Goal: Download file/media

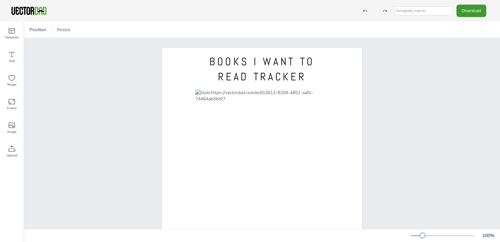
scroll to position [33, 0]
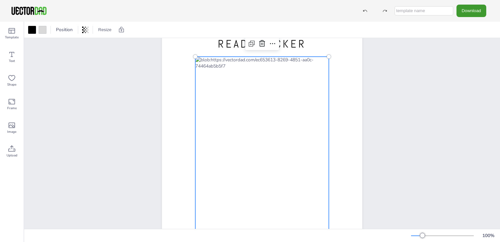
click at [292, 109] on div at bounding box center [262, 153] width 134 height 193
click at [305, 62] on div at bounding box center [262, 153] width 134 height 193
click at [466, 13] on button "Download" at bounding box center [472, 11] width 30 height 12
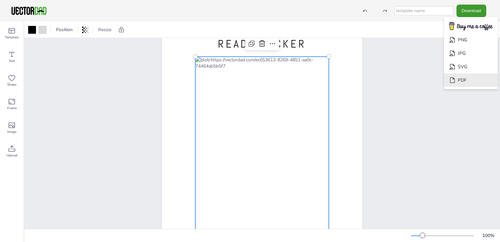
click at [471, 82] on li "PDF" at bounding box center [471, 79] width 54 height 13
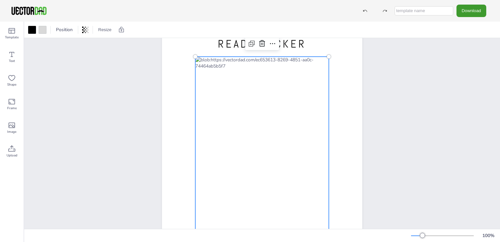
click at [323, 62] on div at bounding box center [262, 153] width 134 height 193
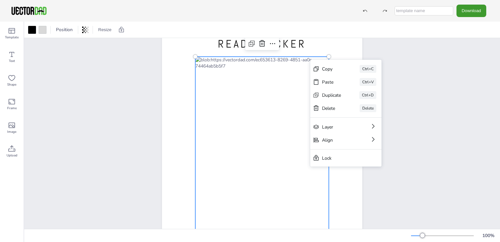
drag, startPoint x: 241, startPoint y: 130, endPoint x: 244, endPoint y: 125, distance: 5.9
click at [241, 130] on div at bounding box center [262, 153] width 134 height 193
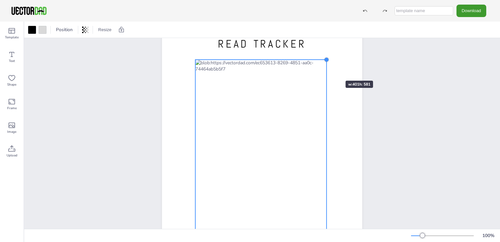
drag, startPoint x: 328, startPoint y: 57, endPoint x: 326, endPoint y: 69, distance: 12.0
click at [326, 69] on div "BOOKS I WANT TO READ TRACKER [DOMAIN_NAME]" at bounding box center [262, 144] width 200 height 259
click at [256, 41] on div at bounding box center [261, 46] width 34 height 13
click at [247, 48] on icon at bounding box center [251, 47] width 8 height 8
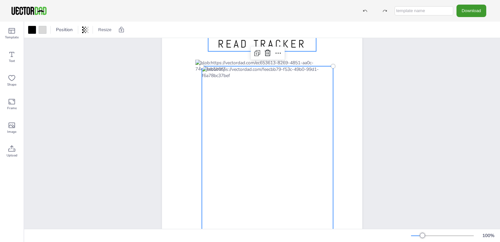
click at [246, 39] on span "BOOKS I WANT TO READ TRACKER" at bounding box center [261, 36] width 105 height 29
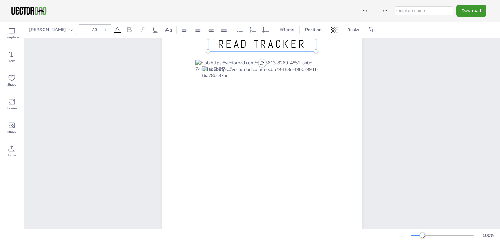
click at [245, 44] on span "BOOKS I WANT TO READ TRACKER" at bounding box center [261, 36] width 105 height 29
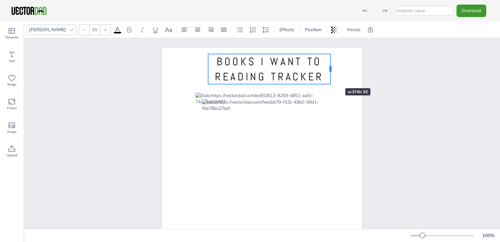
drag, startPoint x: 311, startPoint y: 76, endPoint x: 325, endPoint y: 75, distance: 13.5
click at [328, 76] on div at bounding box center [330, 69] width 5 height 30
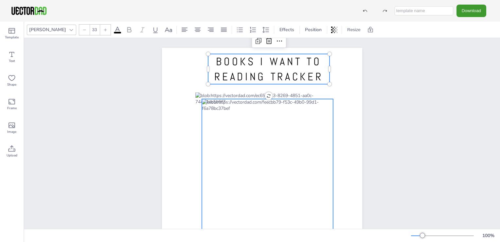
click at [242, 117] on div at bounding box center [267, 194] width 131 height 190
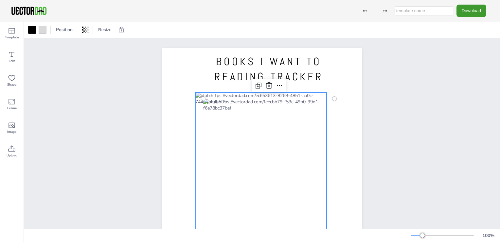
click at [226, 97] on div at bounding box center [260, 187] width 131 height 190
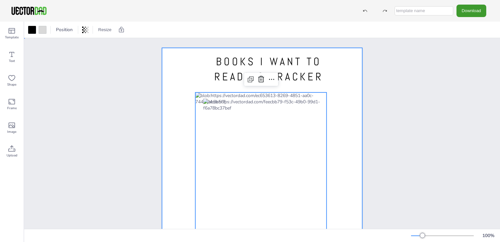
click at [217, 91] on div at bounding box center [262, 177] width 200 height 259
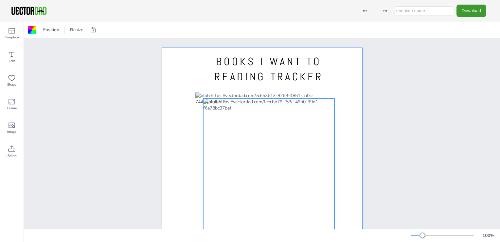
click at [237, 138] on div at bounding box center [268, 193] width 131 height 190
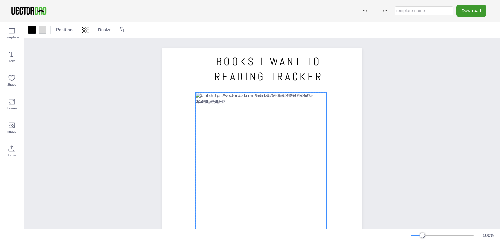
drag, startPoint x: 245, startPoint y: 98, endPoint x: 237, endPoint y: 92, distance: 10.9
click at [237, 48] on div "BOOKS I WANT TO READING TRACKER [DOMAIN_NAME]" at bounding box center [262, 48] width 200 height 0
click at [480, 11] on button "Download" at bounding box center [472, 11] width 30 height 12
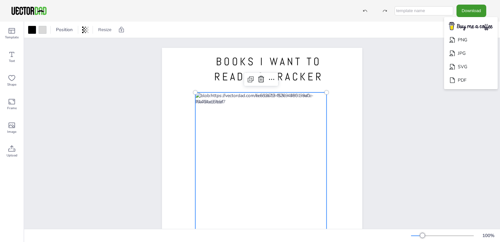
drag, startPoint x: 462, startPoint y: 53, endPoint x: 444, endPoint y: 103, distance: 53.9
click at [444, 103] on div "Download PNG JPG SVG PDF Template Text Shape Frame Image Upload Position Resize…" at bounding box center [250, 121] width 500 height 242
click at [470, 25] on img "Download" at bounding box center [471, 26] width 52 height 13
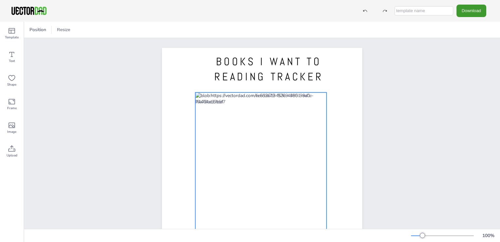
click at [320, 99] on div at bounding box center [260, 187] width 131 height 190
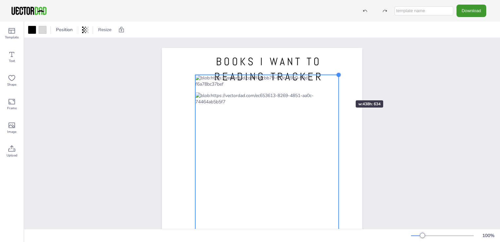
drag, startPoint x: 324, startPoint y: 92, endPoint x: 336, endPoint y: 87, distance: 13.4
click at [336, 87] on div "BOOKS I WANT TO READING TRACKER [DOMAIN_NAME]" at bounding box center [262, 177] width 200 height 259
click at [215, 98] on div at bounding box center [267, 178] width 144 height 208
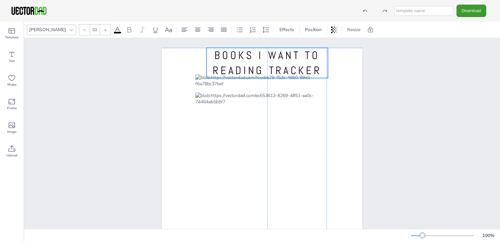
click at [312, 66] on span "BOOKS I WANT TO READING TRACKER" at bounding box center [267, 62] width 109 height 29
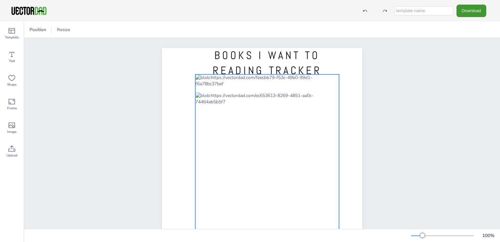
click at [328, 104] on div at bounding box center [267, 178] width 144 height 208
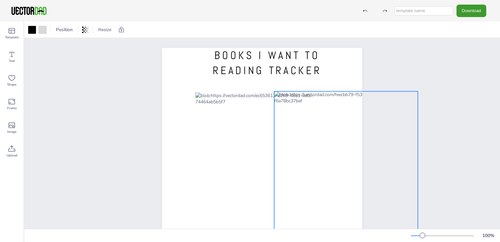
drag, startPoint x: 243, startPoint y: 83, endPoint x: 304, endPoint y: 102, distance: 63.9
click at [325, 100] on div at bounding box center [346, 195] width 144 height 208
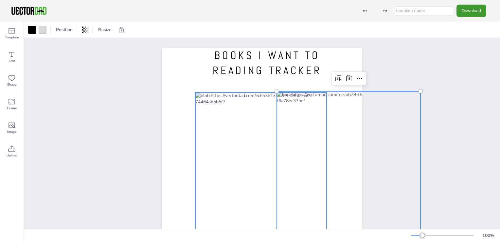
click at [241, 119] on div at bounding box center [260, 187] width 131 height 190
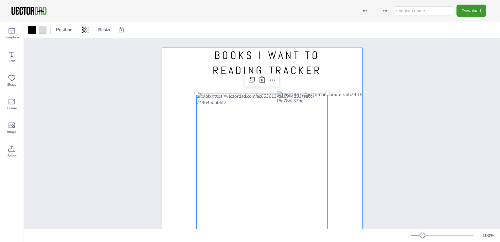
click at [226, 92] on div at bounding box center [262, 177] width 200 height 259
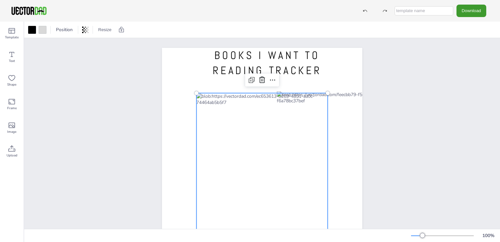
click at [228, 94] on div at bounding box center [261, 188] width 131 height 190
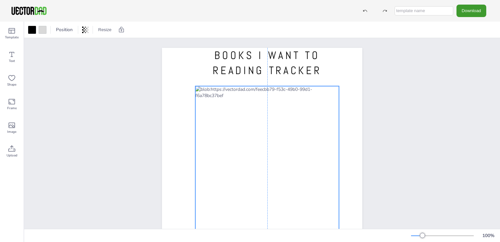
drag, startPoint x: 303, startPoint y: 109, endPoint x: 241, endPoint y: 105, distance: 62.0
click at [221, 103] on div at bounding box center [267, 190] width 144 height 208
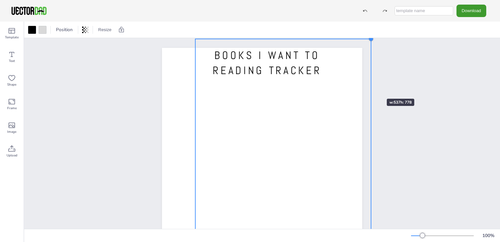
drag, startPoint x: 335, startPoint y: 85, endPoint x: 364, endPoint y: 86, distance: 29.2
click at [366, 87] on div "BOOKS I WANT TO READING TRACKER [DOMAIN_NAME]" at bounding box center [262, 177] width 220 height 259
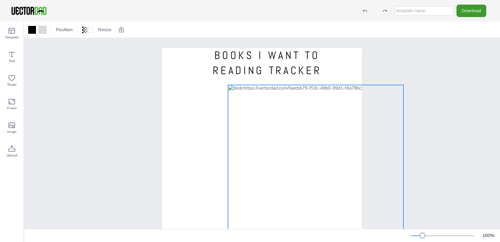
drag, startPoint x: 298, startPoint y: 114, endPoint x: 331, endPoint y: 133, distance: 38.0
click at [331, 133] on div at bounding box center [315, 212] width 175 height 254
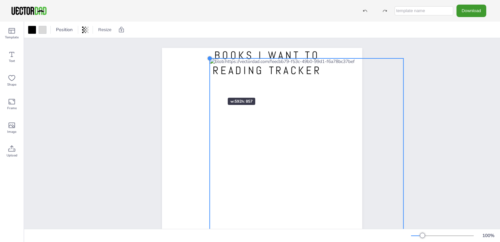
drag, startPoint x: 226, startPoint y: 87, endPoint x: 207, endPoint y: 85, distance: 19.7
click at [208, 85] on div "BOOKS I WANT TO READING TRACKER [DOMAIN_NAME]" at bounding box center [262, 177] width 200 height 259
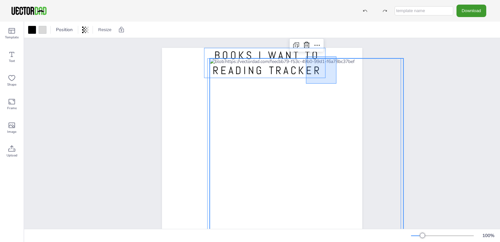
drag, startPoint x: 336, startPoint y: 56, endPoint x: 306, endPoint y: 74, distance: 35.1
click at [304, 48] on div "BOOKS I WANT TO READING TRACKER [DOMAIN_NAME]" at bounding box center [262, 48] width 200 height 0
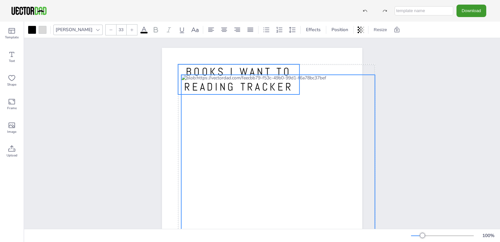
drag, startPoint x: 375, startPoint y: 58, endPoint x: 340, endPoint y: 76, distance: 40.0
click at [346, 76] on div "BOOKS I WANT TO READING TRACKER [DOMAIN_NAME]" at bounding box center [262, 177] width 257 height 278
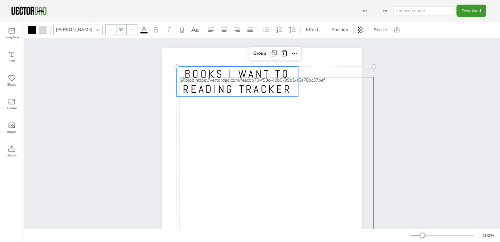
click at [283, 70] on span "BOOKS I WANT TO READING TRACKER" at bounding box center [237, 81] width 109 height 29
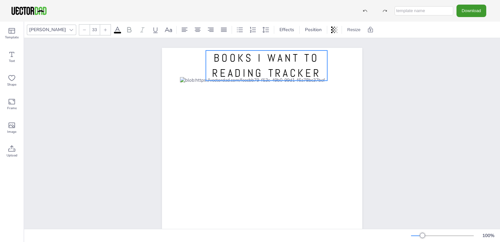
drag, startPoint x: 288, startPoint y: 67, endPoint x: 317, endPoint y: 51, distance: 33.2
click at [317, 51] on p "BOOKS I WANT TO READING TRACKER" at bounding box center [266, 65] width 121 height 30
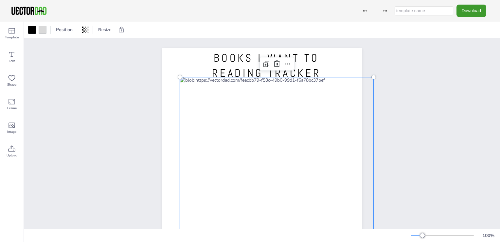
drag, startPoint x: 336, startPoint y: 77, endPoint x: 337, endPoint y: 87, distance: 10.1
click at [337, 83] on div at bounding box center [277, 217] width 194 height 280
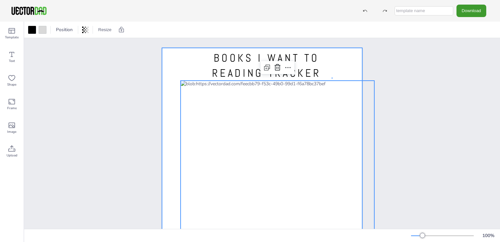
drag, startPoint x: 331, startPoint y: 78, endPoint x: 334, endPoint y: 82, distance: 5.4
click at [334, 48] on div "BOOKS I WANT TO READING TRACKER [DOMAIN_NAME]" at bounding box center [262, 48] width 200 height 0
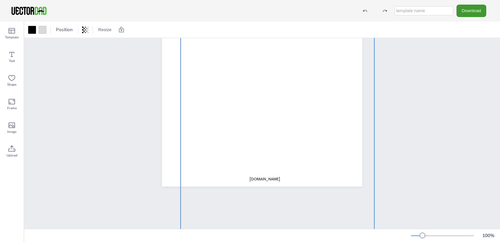
scroll to position [153, 0]
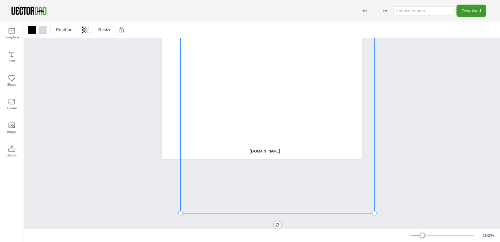
click at [318, 133] on div at bounding box center [278, 72] width 194 height 280
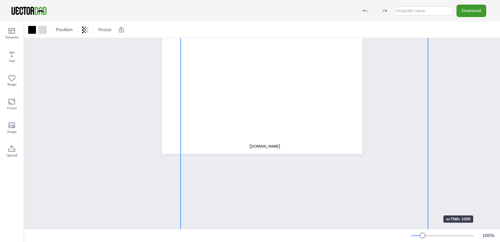
drag, startPoint x: 370, startPoint y: 206, endPoint x: 424, endPoint y: 203, distance: 53.7
click at [424, 203] on div "BOOKS I WANT TO READING TRACKER [DOMAIN_NAME]" at bounding box center [262, 133] width 476 height 190
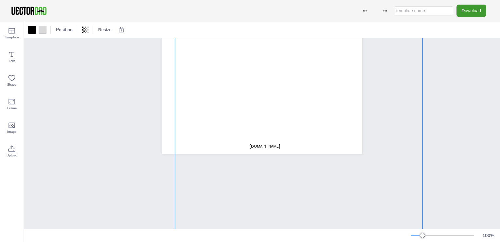
drag, startPoint x: 302, startPoint y: 114, endPoint x: 296, endPoint y: 115, distance: 5.6
click at [296, 115] on div at bounding box center [298, 106] width 247 height 358
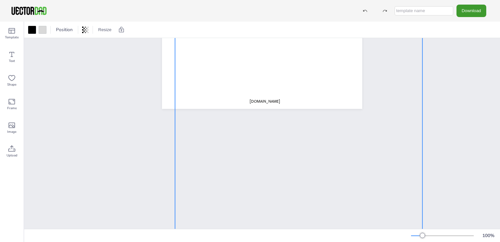
scroll to position [165, 0]
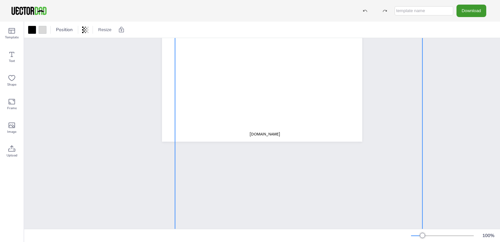
click at [274, 132] on div at bounding box center [298, 94] width 247 height 358
click at [270, 134] on div at bounding box center [298, 94] width 247 height 358
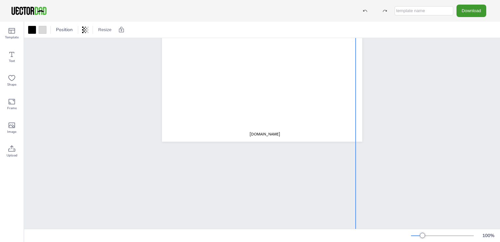
drag, startPoint x: 206, startPoint y: 145, endPoint x: 388, endPoint y: 160, distance: 181.9
click at [388, 160] on div "BOOKS I WANT TO READING TRACKER [DOMAIN_NAME]" at bounding box center [262, 133] width 476 height 190
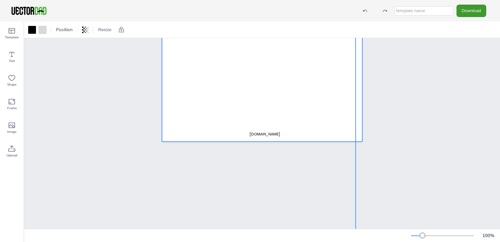
click at [276, 136] on p "[DOMAIN_NAME]" at bounding box center [265, 134] width 46 height 6
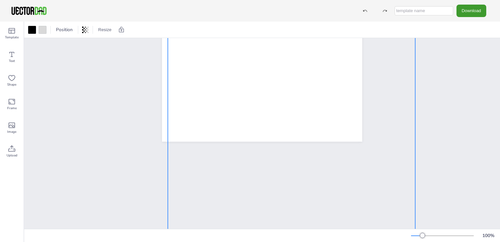
drag, startPoint x: 356, startPoint y: 123, endPoint x: 169, endPoint y: 123, distance: 187.2
click at [168, 124] on div at bounding box center [291, 110] width 247 height 358
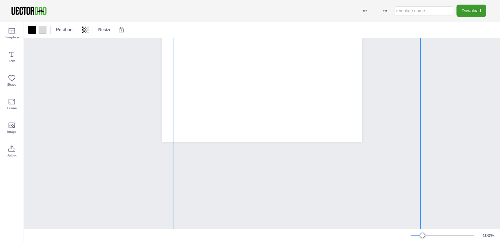
drag, startPoint x: 225, startPoint y: 113, endPoint x: 231, endPoint y: 112, distance: 5.9
click at [231, 113] on div at bounding box center [296, 110] width 247 height 358
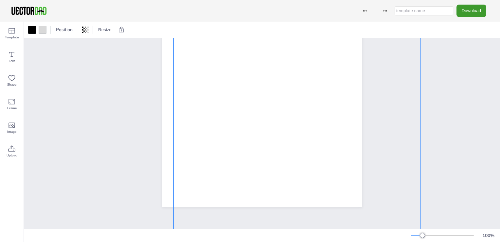
scroll to position [0, 0]
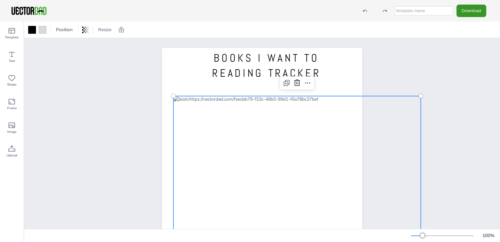
click at [467, 9] on button "Download" at bounding box center [472, 11] width 30 height 12
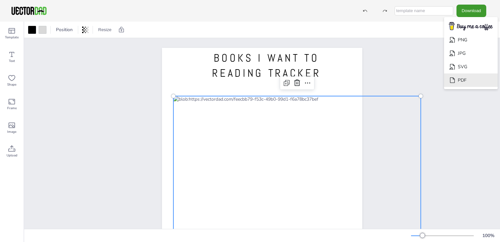
drag, startPoint x: 476, startPoint y: 81, endPoint x: 466, endPoint y: 81, distance: 9.8
click at [475, 81] on li "PDF" at bounding box center [471, 79] width 54 height 13
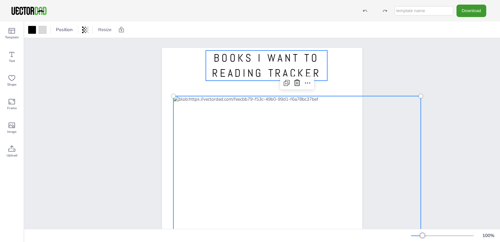
click at [258, 71] on span "BOOKS I WANT TO READING TRACKER" at bounding box center [266, 65] width 109 height 29
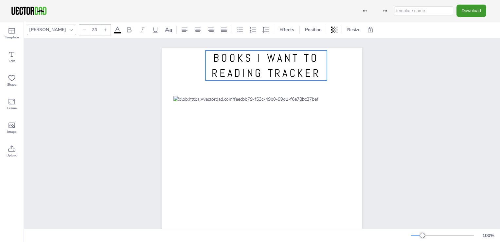
click at [260, 70] on span "BOOKS I WANT TO READING TRACKER" at bounding box center [266, 65] width 109 height 29
click at [256, 73] on span "BOOKS I WANT TO READING TRACKER" at bounding box center [265, 65] width 109 height 29
click at [253, 74] on span "BOOKS I WANT TO READING TRACKER" at bounding box center [265, 65] width 109 height 29
click at [260, 72] on span "BOOKS I WANT TO READING TRACKER" at bounding box center [265, 65] width 109 height 29
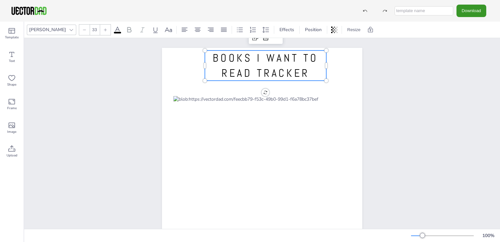
click at [467, 12] on button "Download" at bounding box center [472, 11] width 30 height 12
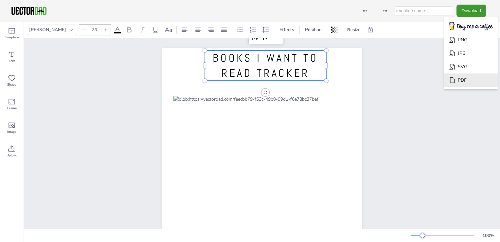
click at [469, 79] on li "PDF" at bounding box center [471, 79] width 54 height 13
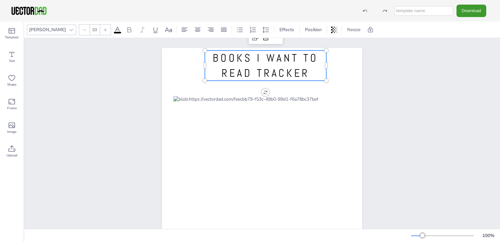
click at [272, 51] on span "BOOKS I WANT TO READ TRACKER" at bounding box center [265, 65] width 105 height 29
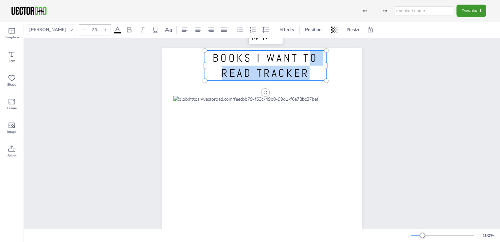
click at [309, 66] on p "BOOKS I WANT TO READ TRACKER" at bounding box center [265, 65] width 121 height 30
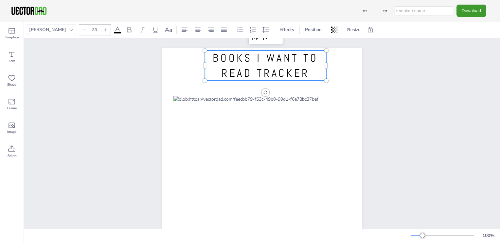
click at [267, 55] on span "BOOKS I WANT TO READ TRACKER" at bounding box center [265, 65] width 105 height 29
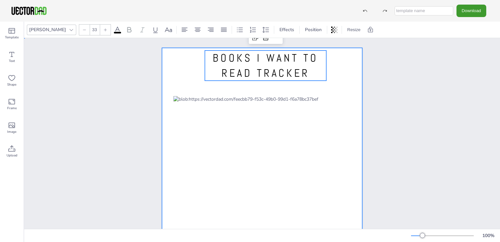
click at [253, 81] on div at bounding box center [262, 177] width 200 height 259
click at [261, 68] on span "BOOKS I WANT TO READ TRACKER" at bounding box center [265, 65] width 105 height 29
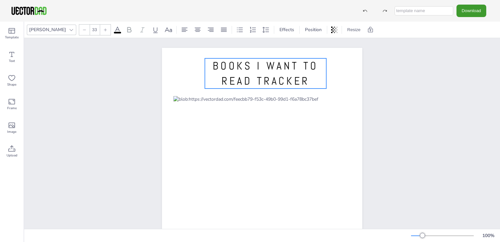
drag, startPoint x: 247, startPoint y: 80, endPoint x: 247, endPoint y: 86, distance: 6.5
click at [247, 87] on p "BOOKS I WANT TO READ TRACKER" at bounding box center [265, 73] width 121 height 30
click at [471, 10] on button "Download" at bounding box center [472, 11] width 30 height 12
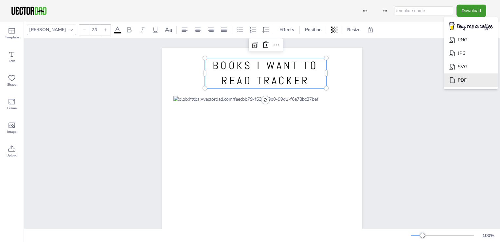
click at [473, 82] on li "PDF" at bounding box center [471, 79] width 54 height 13
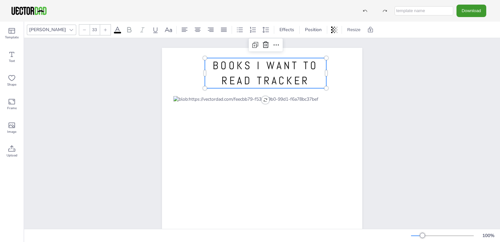
click at [305, 78] on span "BOOKS I WANT TO READ TRACKER" at bounding box center [265, 73] width 105 height 29
click at [309, 80] on p "BOOKS I WANT TO READ TRACKER" at bounding box center [265, 72] width 121 height 30
click at [304, 80] on span "BOOKS I WANT TO READ TRACKER" at bounding box center [265, 72] width 105 height 29
click at [304, 78] on span "BOOKS I WANT TO READ TRACKER" at bounding box center [265, 72] width 105 height 29
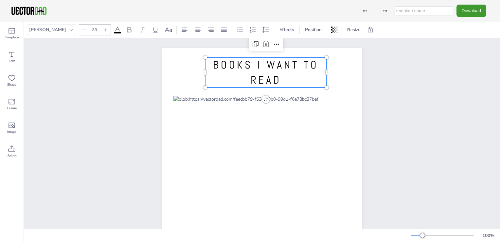
click at [296, 65] on span "BOOKS I WANT TO READ" at bounding box center [265, 72] width 105 height 29
click at [288, 77] on span "TO READ" at bounding box center [266, 80] width 50 height 14
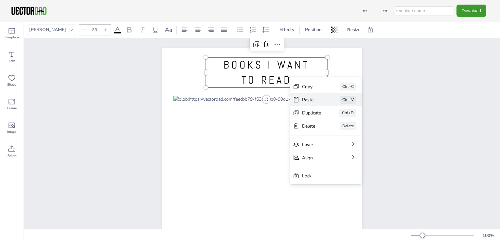
click at [307, 97] on div "Paste" at bounding box center [311, 100] width 19 height 6
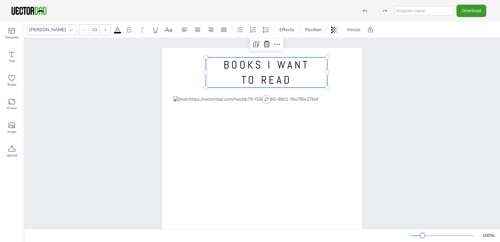
click at [293, 80] on p "TO READ" at bounding box center [266, 79] width 121 height 15
click at [467, 8] on button "Download" at bounding box center [472, 11] width 30 height 12
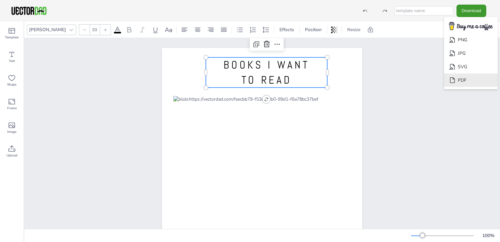
click at [468, 81] on li "PDF" at bounding box center [471, 79] width 54 height 13
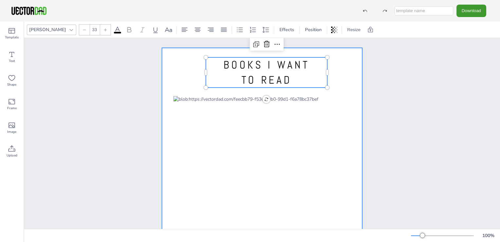
drag, startPoint x: 309, startPoint y: 86, endPoint x: 322, endPoint y: 73, distance: 18.5
click at [312, 87] on div "BOOKS I WANT TO READ BOOKS I WANT TO READ" at bounding box center [262, 177] width 200 height 259
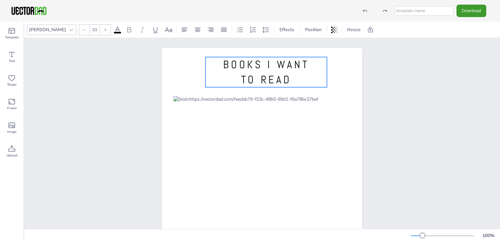
drag, startPoint x: 297, startPoint y: 60, endPoint x: 295, endPoint y: 57, distance: 4.2
click at [297, 60] on span "BOOKS I WANT" at bounding box center [266, 65] width 86 height 14
click at [463, 12] on button "Download" at bounding box center [472, 11] width 30 height 12
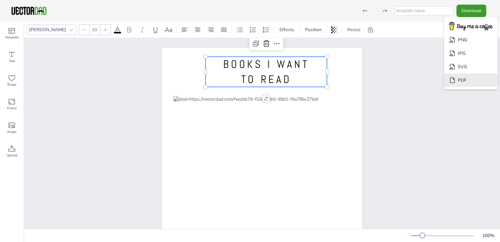
click at [466, 82] on li "PDF" at bounding box center [471, 79] width 54 height 13
